Goal: Information Seeking & Learning: Learn about a topic

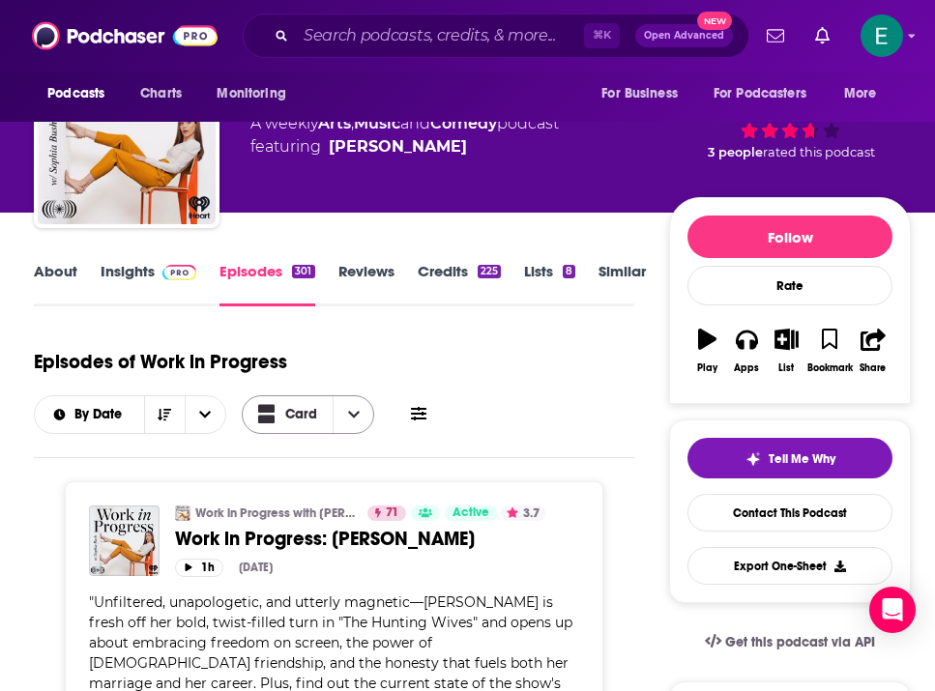
scroll to position [1, 0]
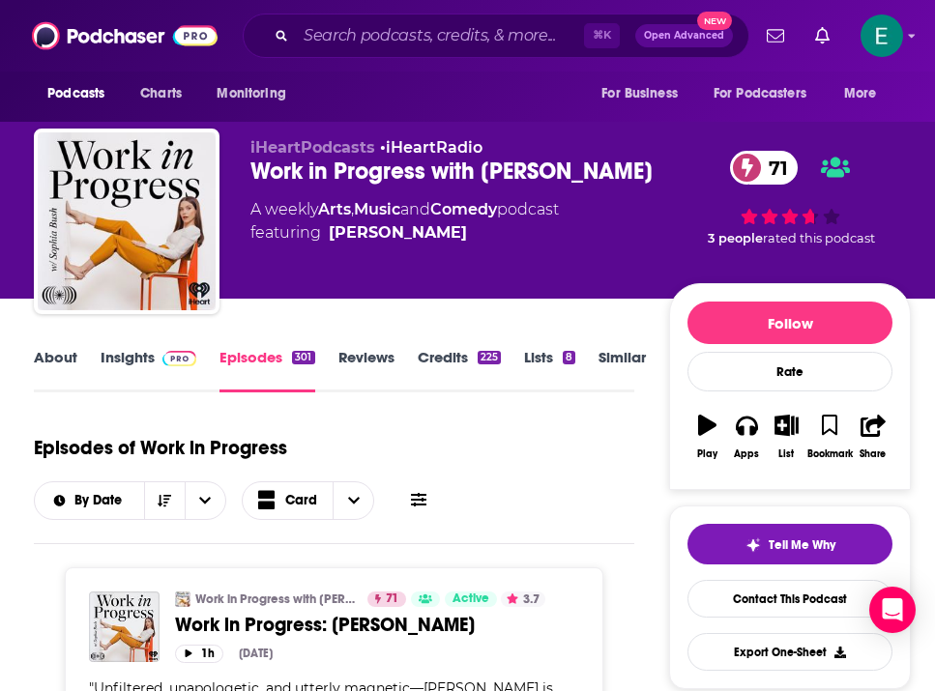
click at [140, 372] on link "Insights" at bounding box center [149, 370] width 96 height 44
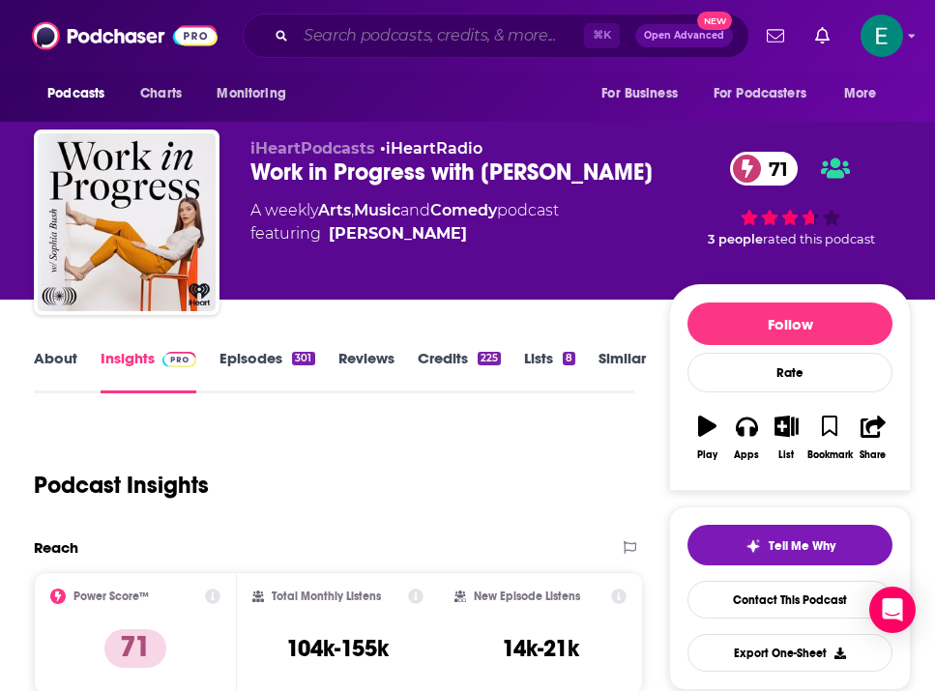
click at [427, 29] on input "Search podcasts, credits, & more..." at bounding box center [440, 35] width 288 height 31
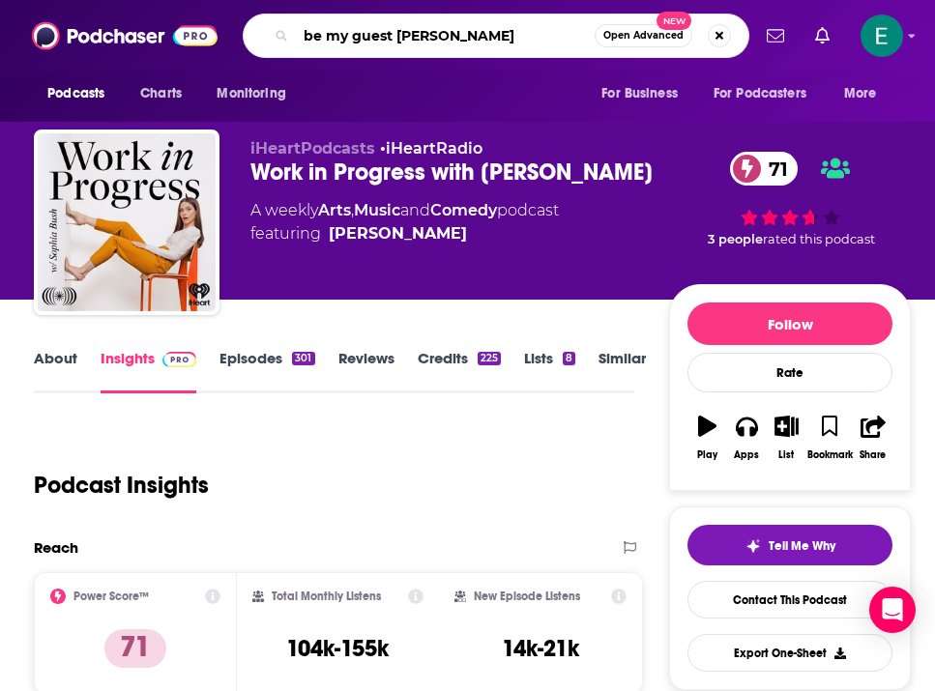
type input "be my guest [PERSON_NAME]"
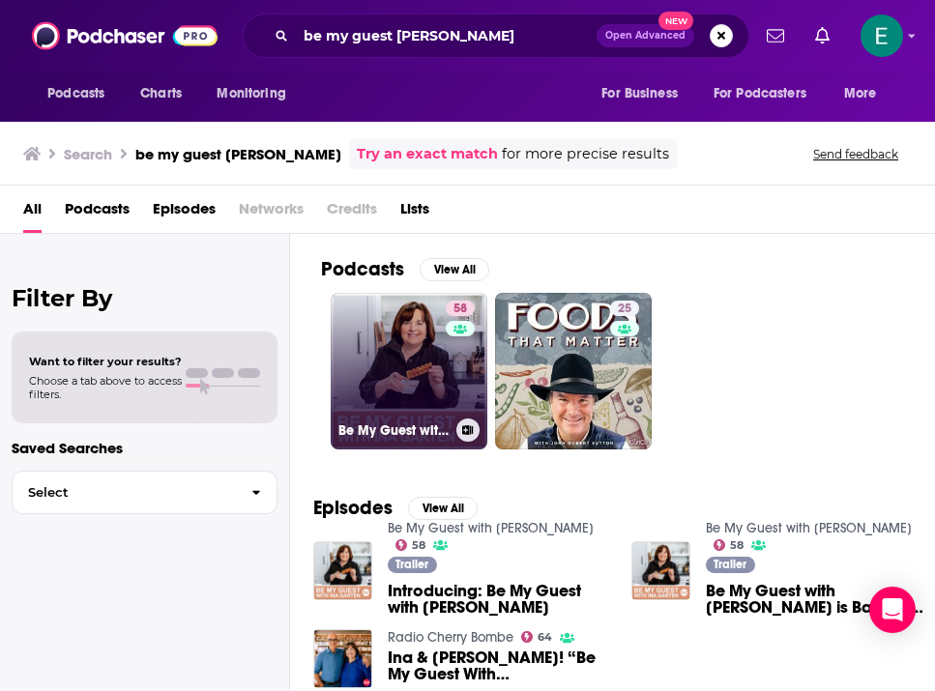
click at [426, 370] on link "58 Be My Guest with [PERSON_NAME]" at bounding box center [409, 371] width 157 height 157
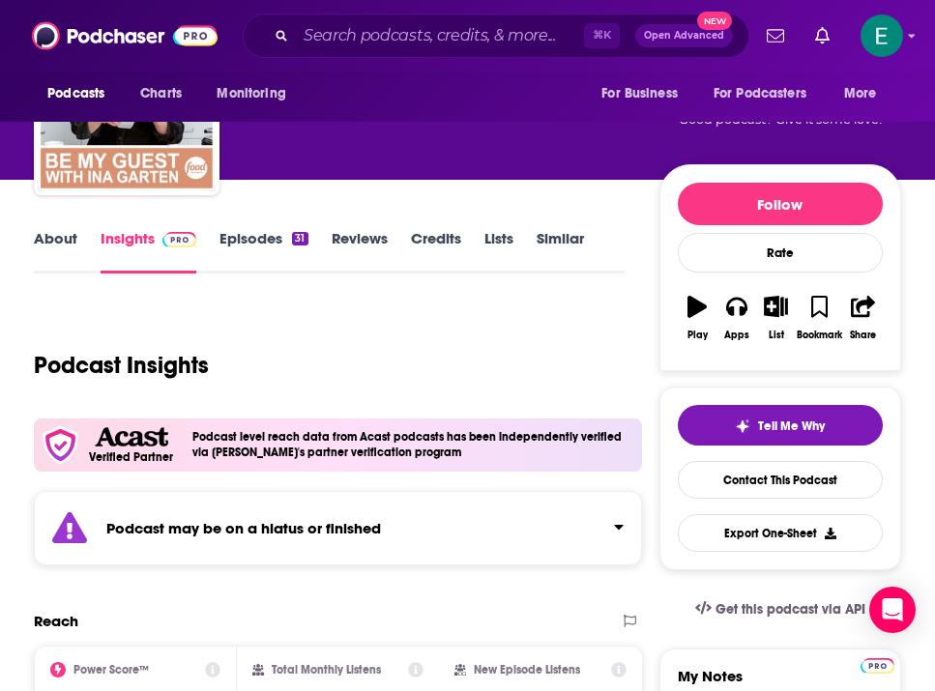
scroll to position [119, 0]
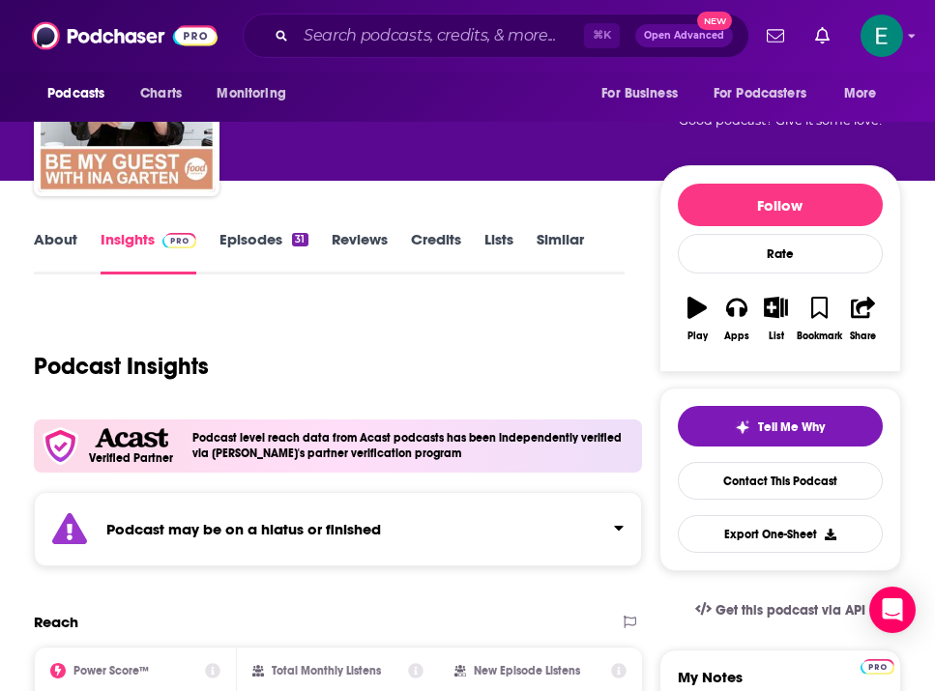
click at [259, 257] on link "Episodes 31" at bounding box center [263, 252] width 88 height 44
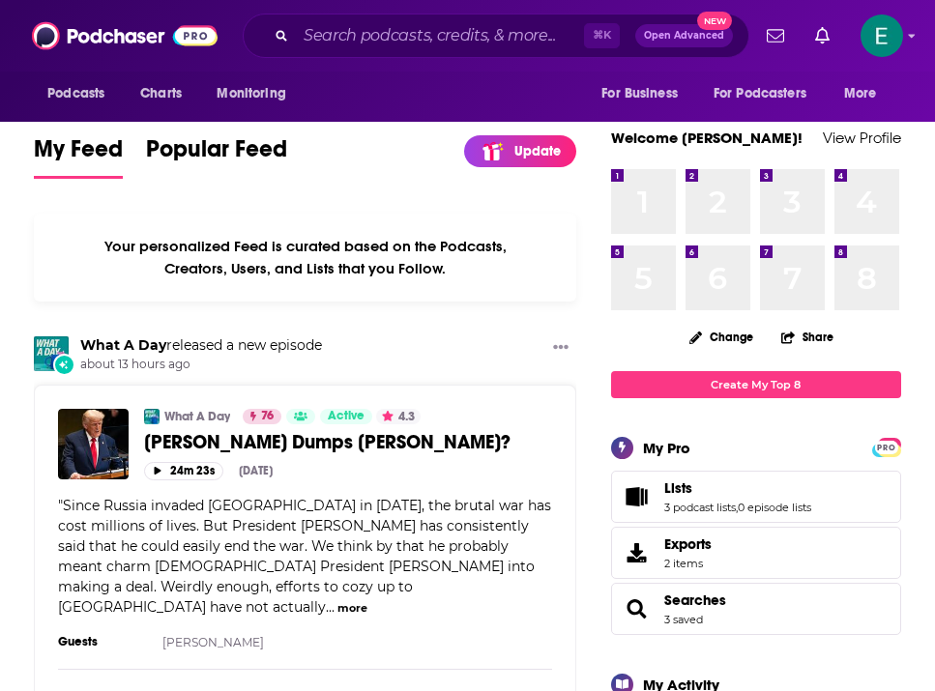
click at [692, 31] on span "Open Advanced" at bounding box center [684, 36] width 80 height 10
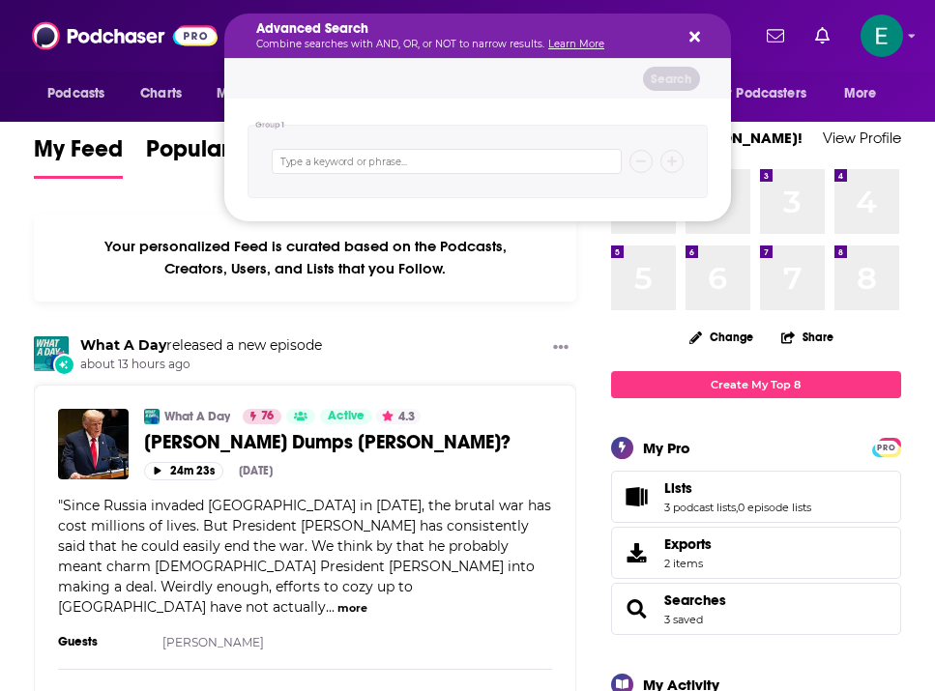
click at [689, 38] on icon "Search podcasts, credits, & more..." at bounding box center [694, 36] width 11 height 15
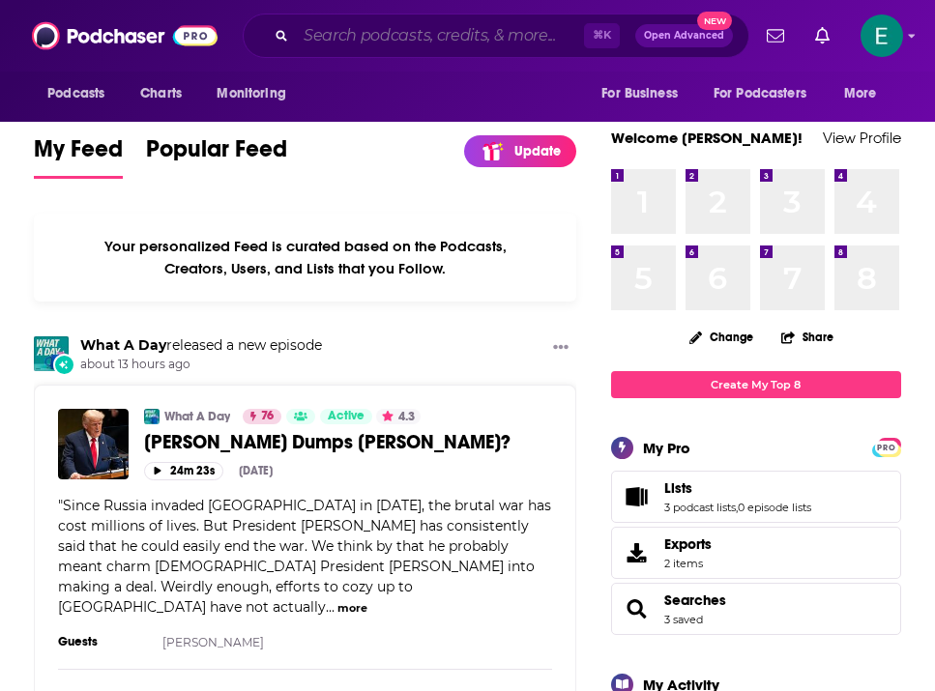
click at [499, 38] on input "Search podcasts, credits, & more..." at bounding box center [440, 35] width 288 height 31
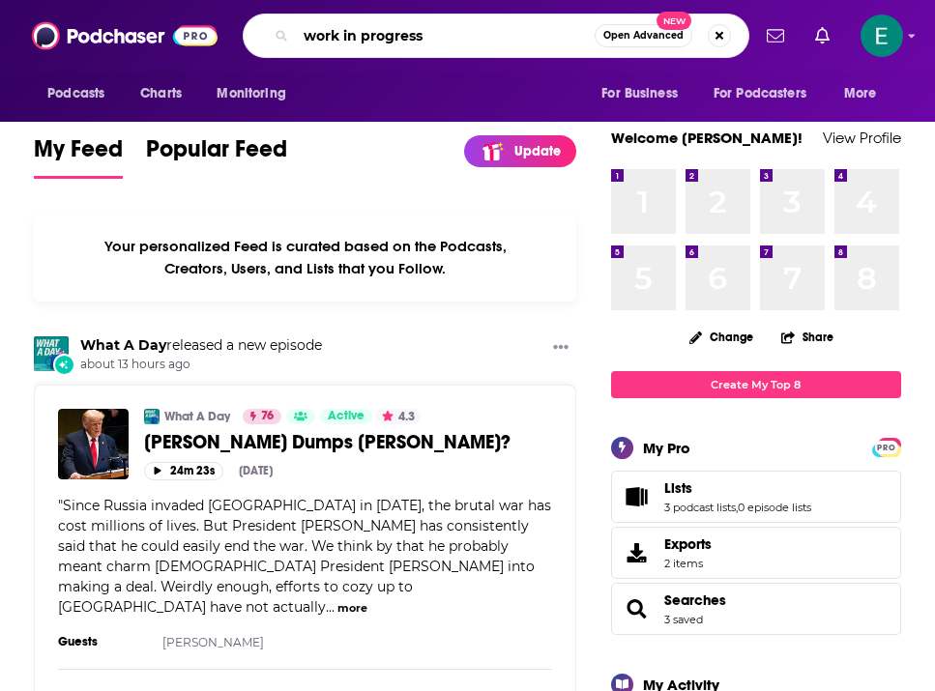
type input "work in progress"
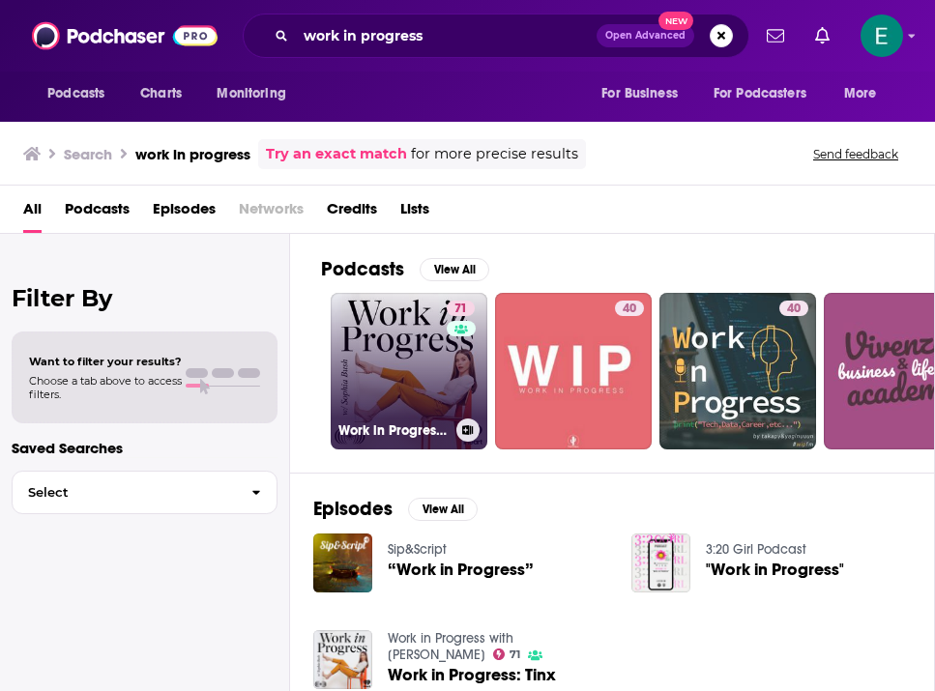
click at [410, 371] on link "71 Work in Progress with [PERSON_NAME]" at bounding box center [409, 371] width 157 height 157
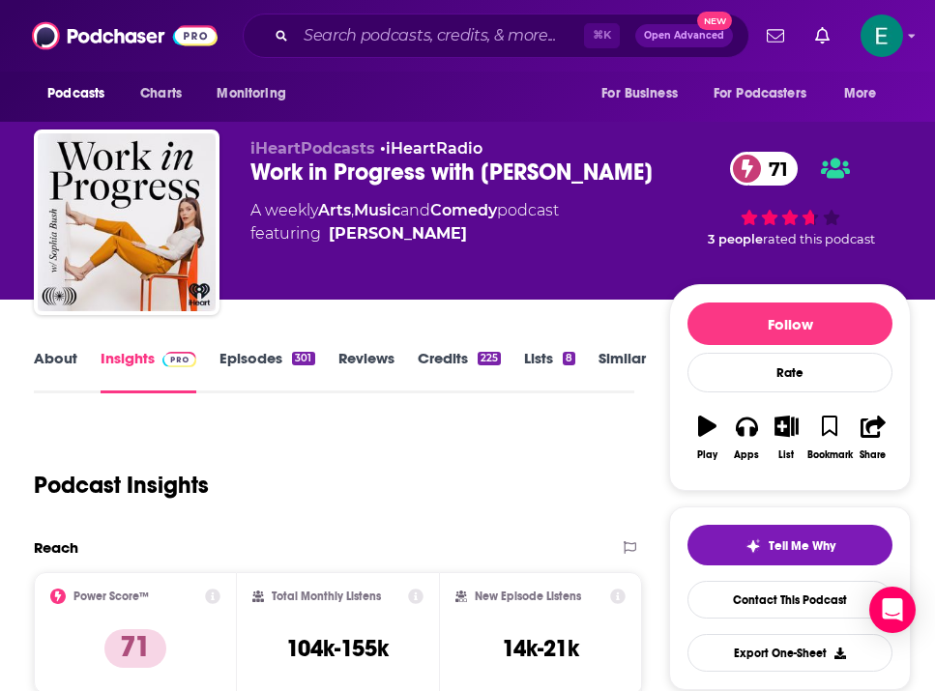
click at [287, 362] on link "Episodes 301" at bounding box center [266, 371] width 95 height 44
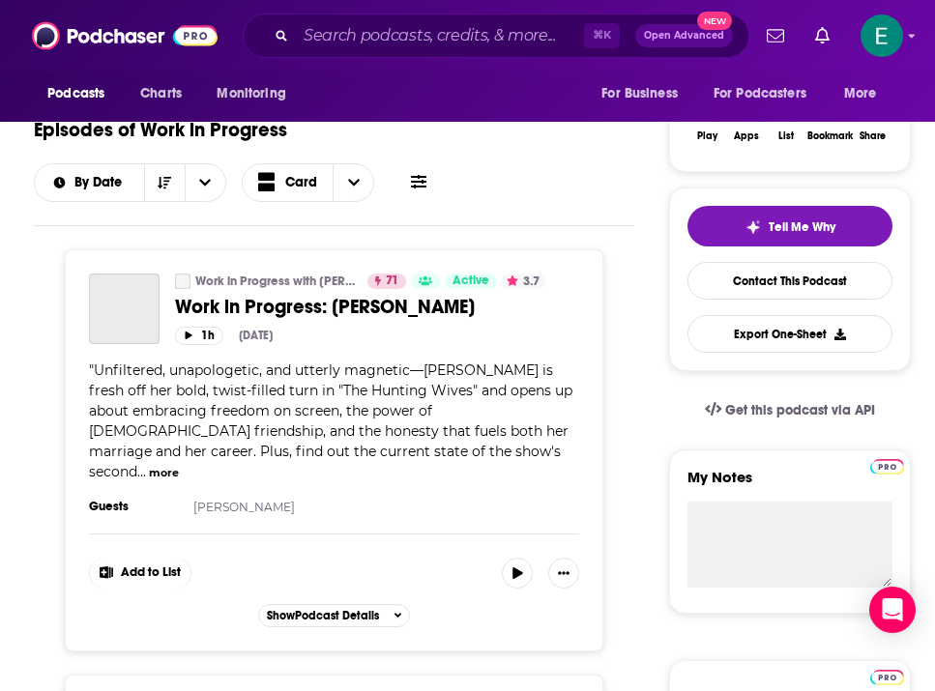
scroll to position [354, 0]
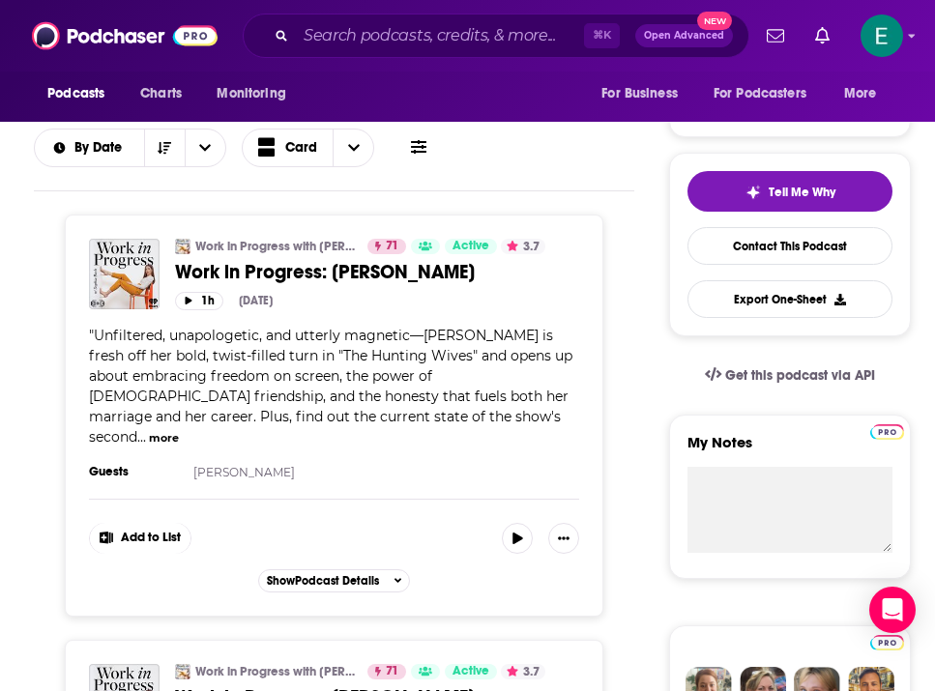
click at [179, 430] on button "more" at bounding box center [164, 438] width 30 height 16
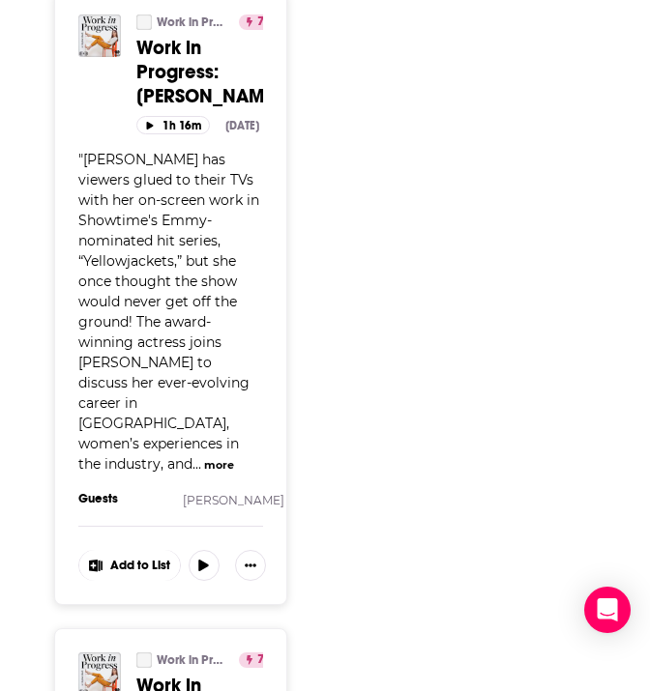
scroll to position [0, 0]
